Goal: Navigation & Orientation: Find specific page/section

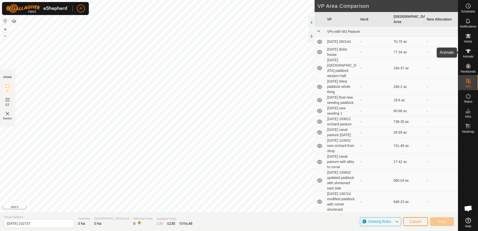
click at [470, 50] on icon at bounding box center [469, 51] width 6 height 4
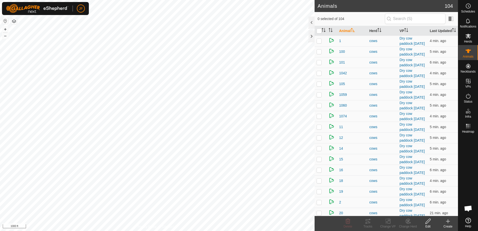
click at [0, 131] on html "JF Schedules Notifications Herds Animals Neckbands VPs Status Infra Heatmap Hel…" at bounding box center [239, 115] width 478 height 231
click at [0, 136] on html "JF Schedules Notifications Herds Animals Neckbands VPs Status Infra Heatmap Hel…" at bounding box center [239, 115] width 478 height 231
click at [0, 147] on html "JF Schedules Notifications Herds Animals Neckbands VPs Status Infra Heatmap Hel…" at bounding box center [239, 115] width 478 height 231
click at [0, 131] on html "JF Schedules Notifications Herds Animals Neckbands VPs Status Infra Heatmap Hel…" at bounding box center [239, 115] width 478 height 231
click at [368, 221] on icon at bounding box center [368, 221] width 5 height 4
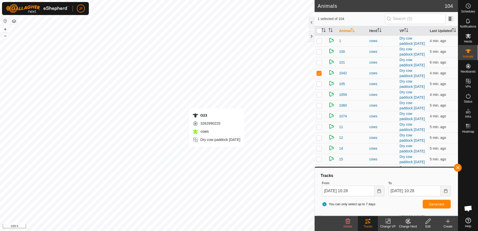
checkbox input "false"
checkbox input "true"
click at [456, 167] on button "button" at bounding box center [458, 168] width 8 height 8
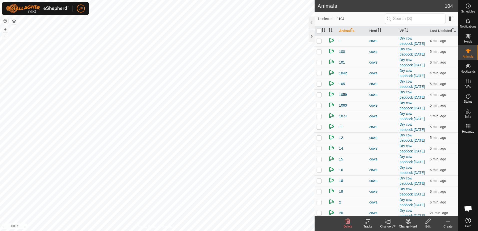
click at [371, 223] on tracks-svg-icon at bounding box center [368, 221] width 20 height 6
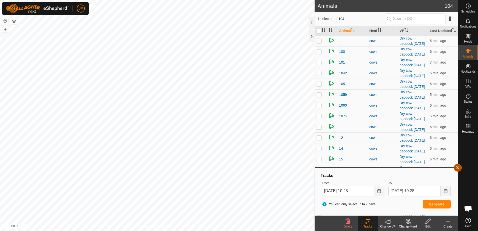
click at [459, 169] on button "button" at bounding box center [458, 168] width 8 height 8
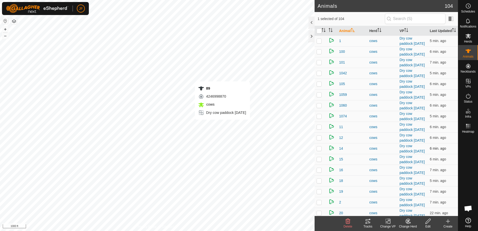
checkbox input "true"
checkbox input "false"
click at [366, 224] on icon at bounding box center [367, 223] width 2 height 2
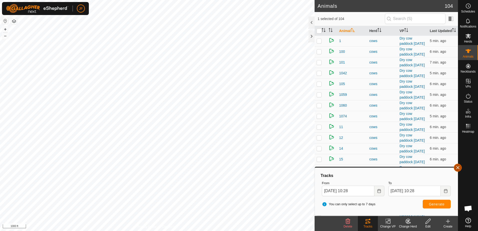
click at [458, 167] on button "button" at bounding box center [458, 168] width 8 height 8
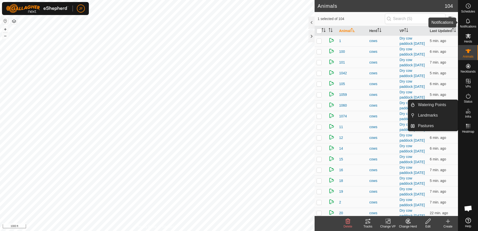
click at [472, 24] on es-notification-svg-icon at bounding box center [468, 21] width 9 height 8
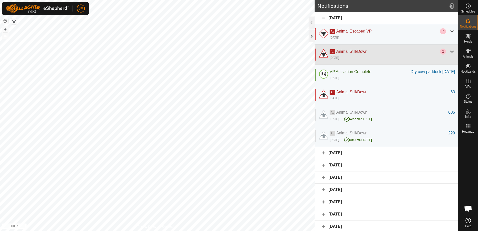
click at [449, 52] on div at bounding box center [452, 52] width 6 height 6
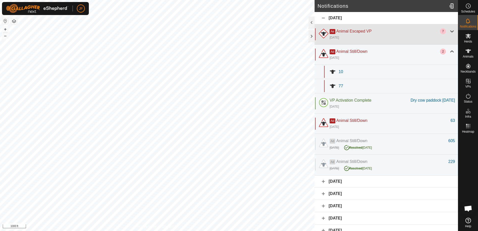
click at [449, 31] on div at bounding box center [452, 31] width 6 height 6
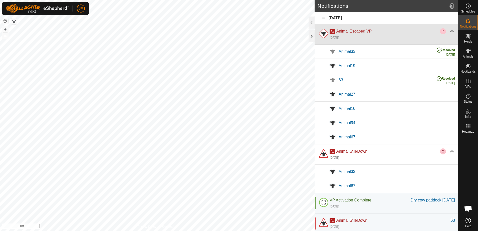
click at [449, 33] on div at bounding box center [452, 31] width 6 height 6
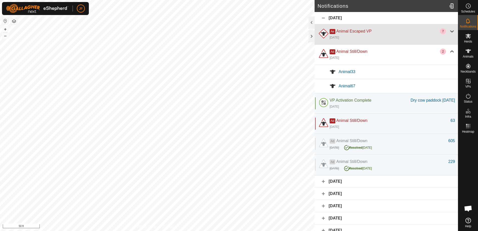
click at [449, 30] on div at bounding box center [452, 31] width 6 height 6
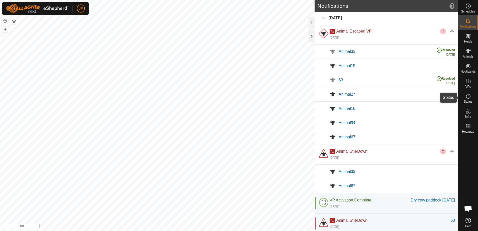
click at [469, 99] on es-activation-svg-icon at bounding box center [468, 96] width 9 height 8
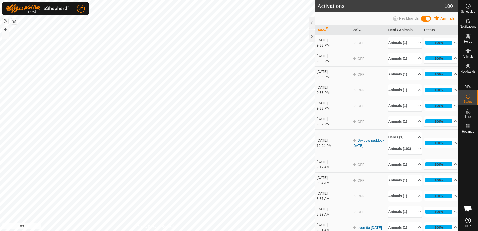
click at [469, 99] on es-activation-svg-icon at bounding box center [468, 96] width 9 height 8
click at [469, 37] on icon at bounding box center [469, 36] width 6 height 6
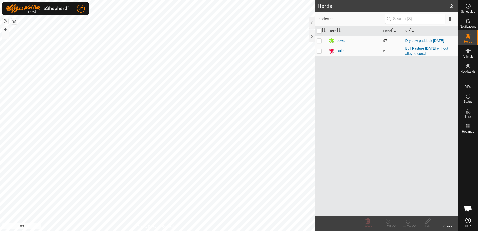
click at [339, 40] on div "cows" at bounding box center [341, 40] width 8 height 5
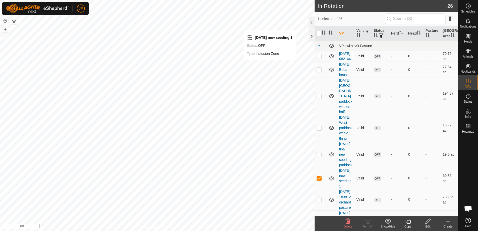
checkbox input "false"
